Goal: Check status

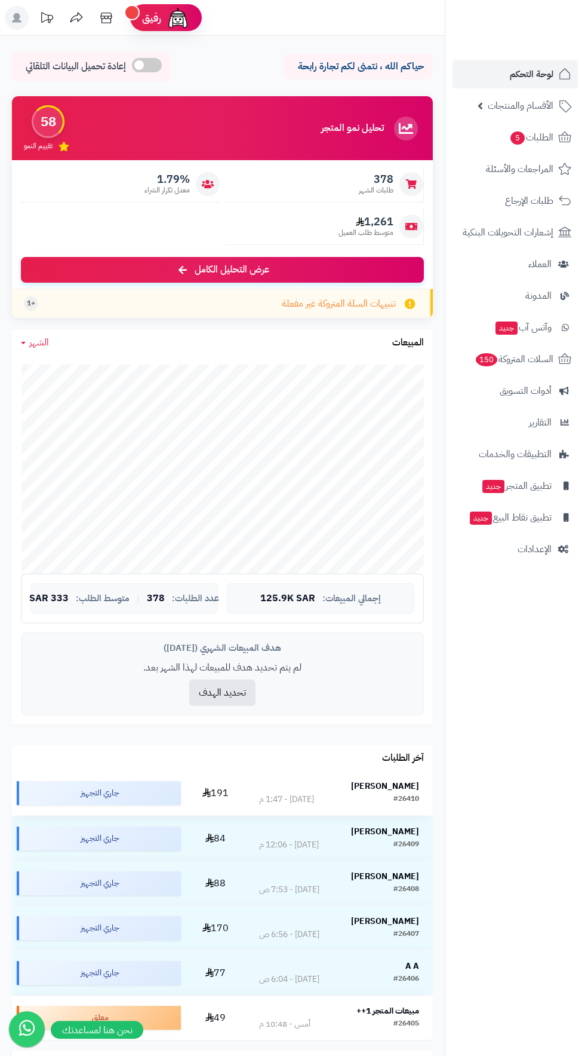
click at [395, 789] on strong "[PERSON_NAME]" at bounding box center [385, 786] width 68 height 13
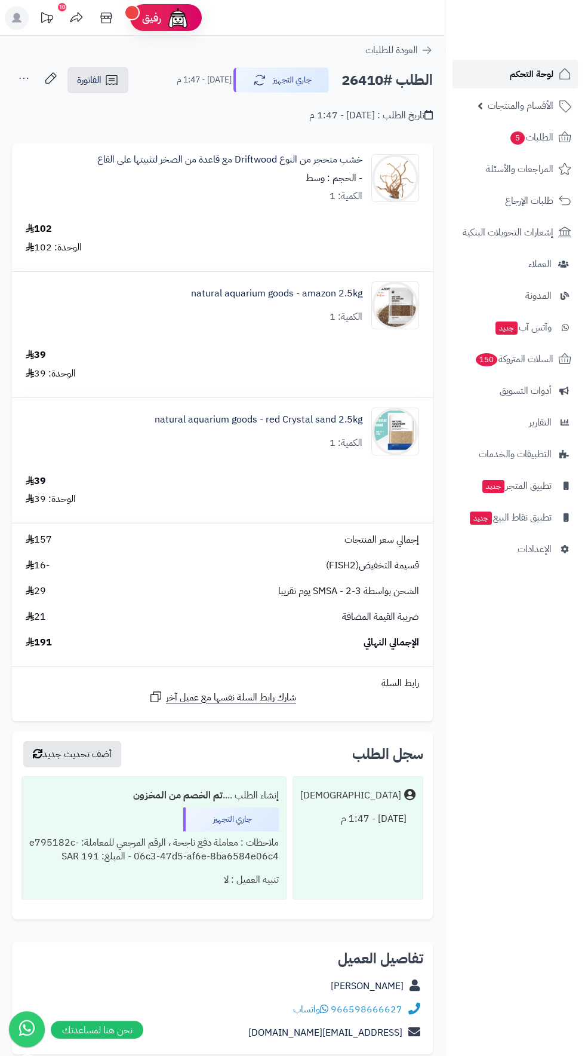
click at [516, 76] on span "لوحة التحكم" at bounding box center [532, 74] width 44 height 17
